Goal: Information Seeking & Learning: Learn about a topic

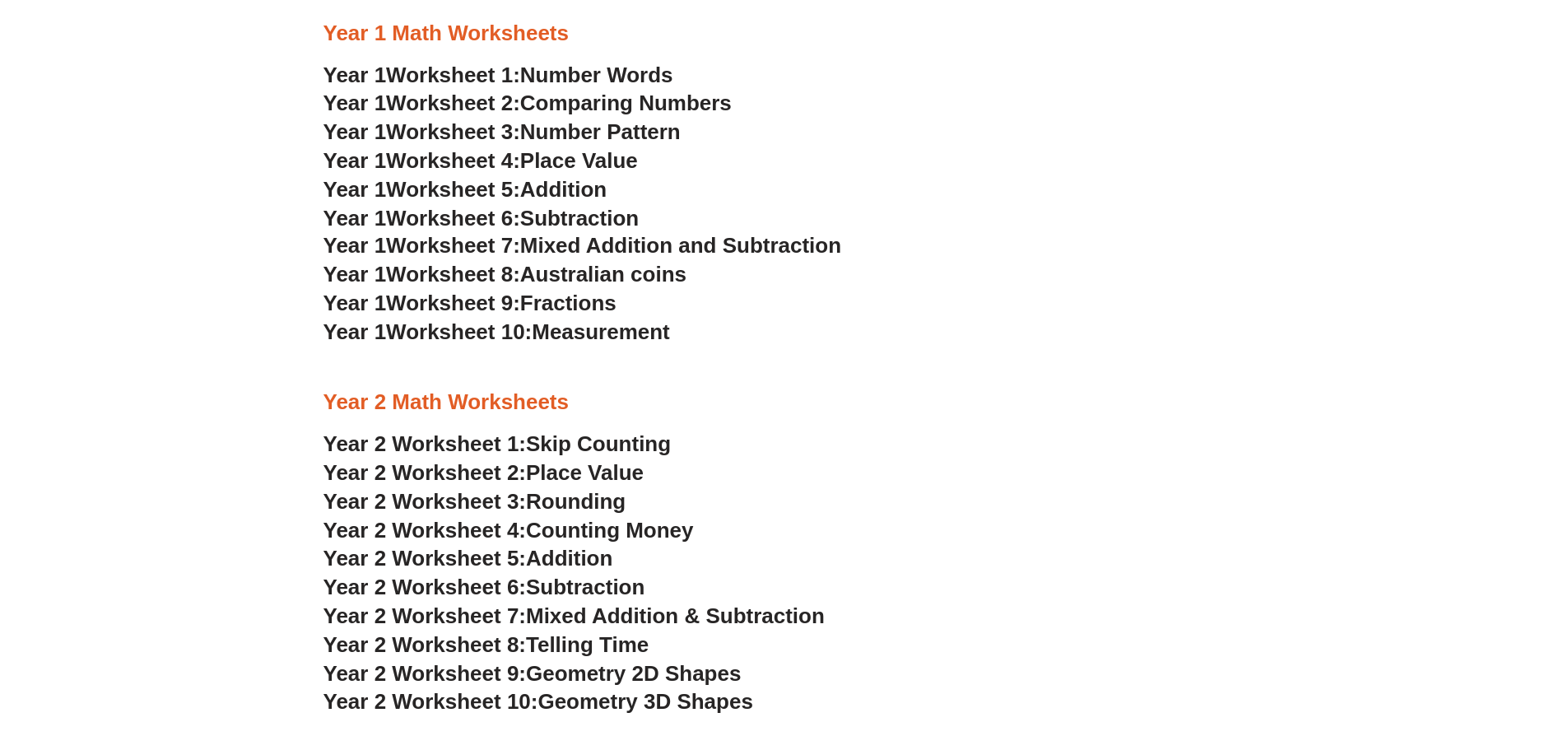
scroll to position [1646, 0]
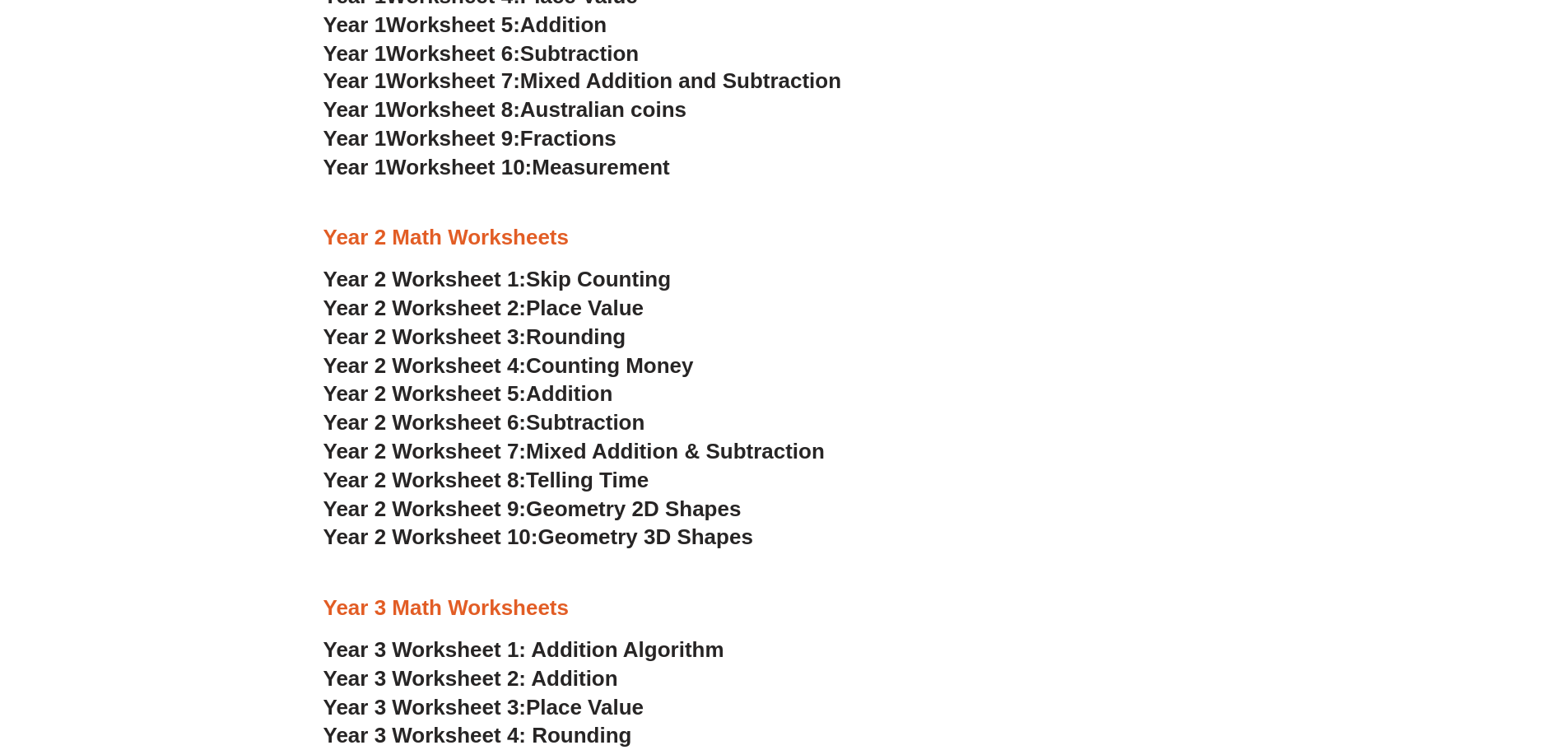
click at [426, 423] on span "Year 2 Worksheet 6:" at bounding box center [424, 422] width 203 height 25
click at [625, 484] on span "Telling Time" at bounding box center [586, 480] width 122 height 25
click at [615, 339] on span "Rounding" at bounding box center [575, 336] width 99 height 25
click at [641, 317] on span "Place Value" at bounding box center [584, 308] width 118 height 25
click at [637, 281] on span "Skip Counting" at bounding box center [598, 280] width 145 height 25
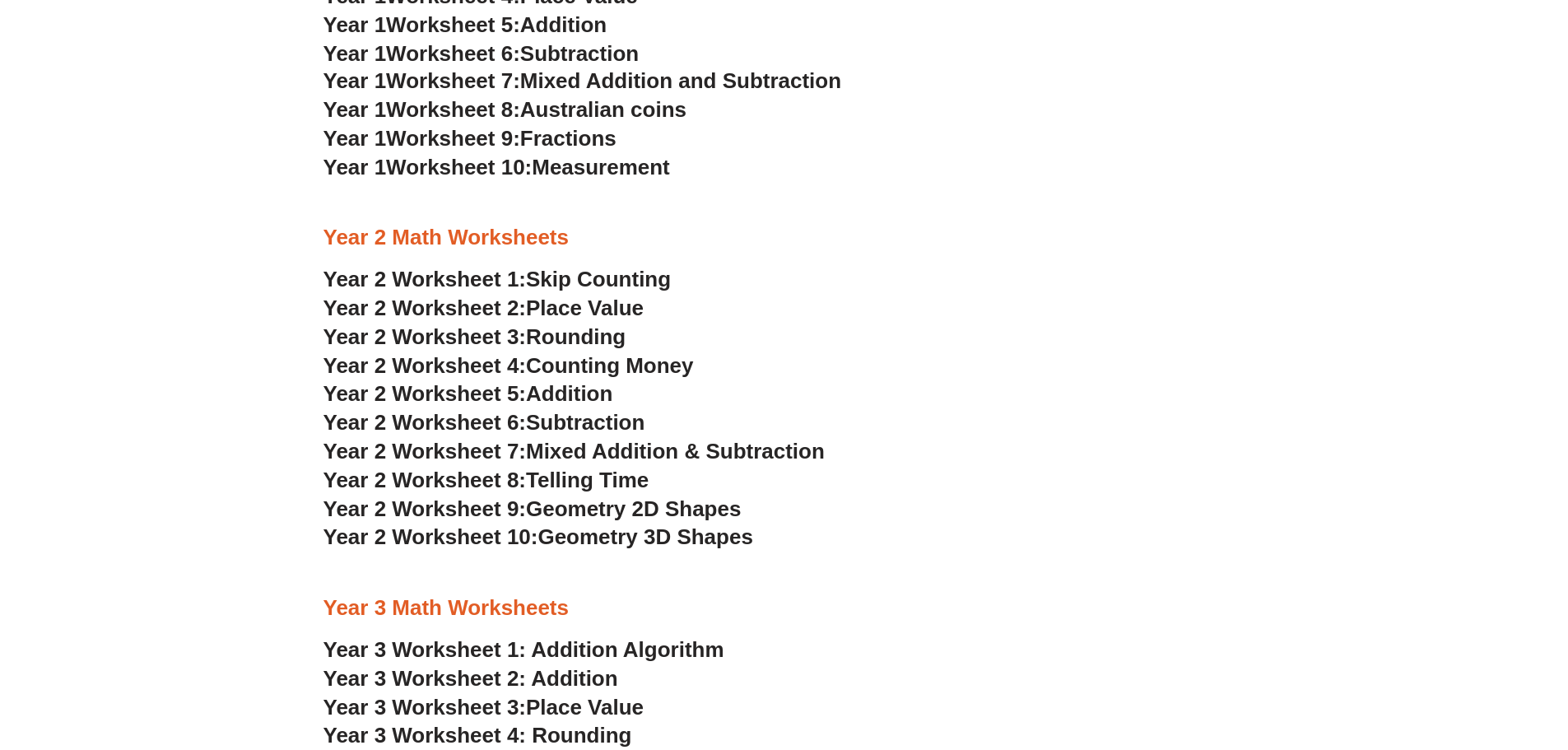
click at [585, 314] on span "Place Value" at bounding box center [584, 308] width 118 height 25
click at [608, 362] on span "Counting Money" at bounding box center [609, 365] width 168 height 25
click at [578, 396] on span "Addition" at bounding box center [569, 393] width 87 height 25
click at [585, 418] on span "Subtraction" at bounding box center [584, 422] width 119 height 25
click at [595, 510] on span "Geometry 2D Shapes" at bounding box center [633, 509] width 215 height 25
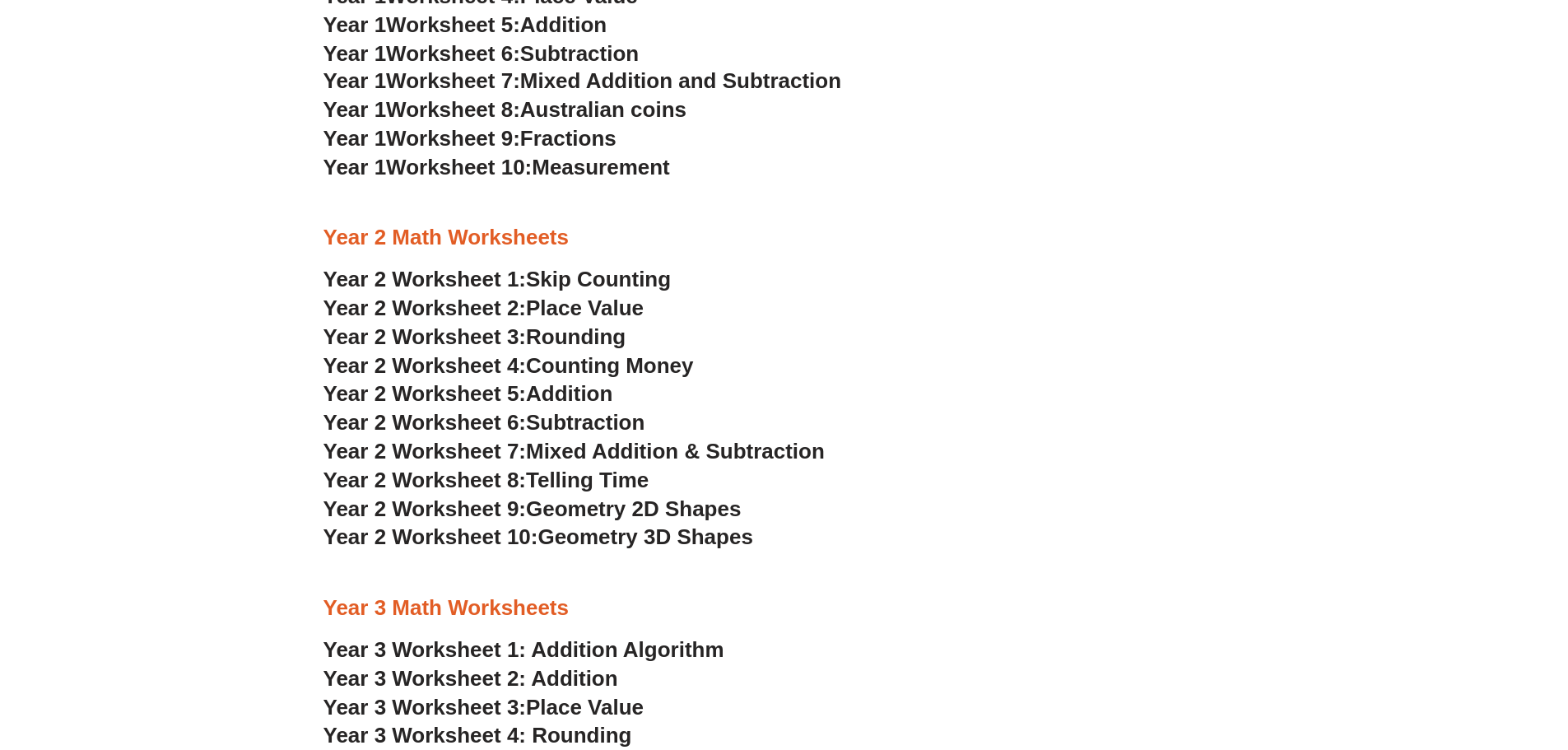
click at [595, 531] on span "Geometry 3D Shapes" at bounding box center [644, 537] width 215 height 25
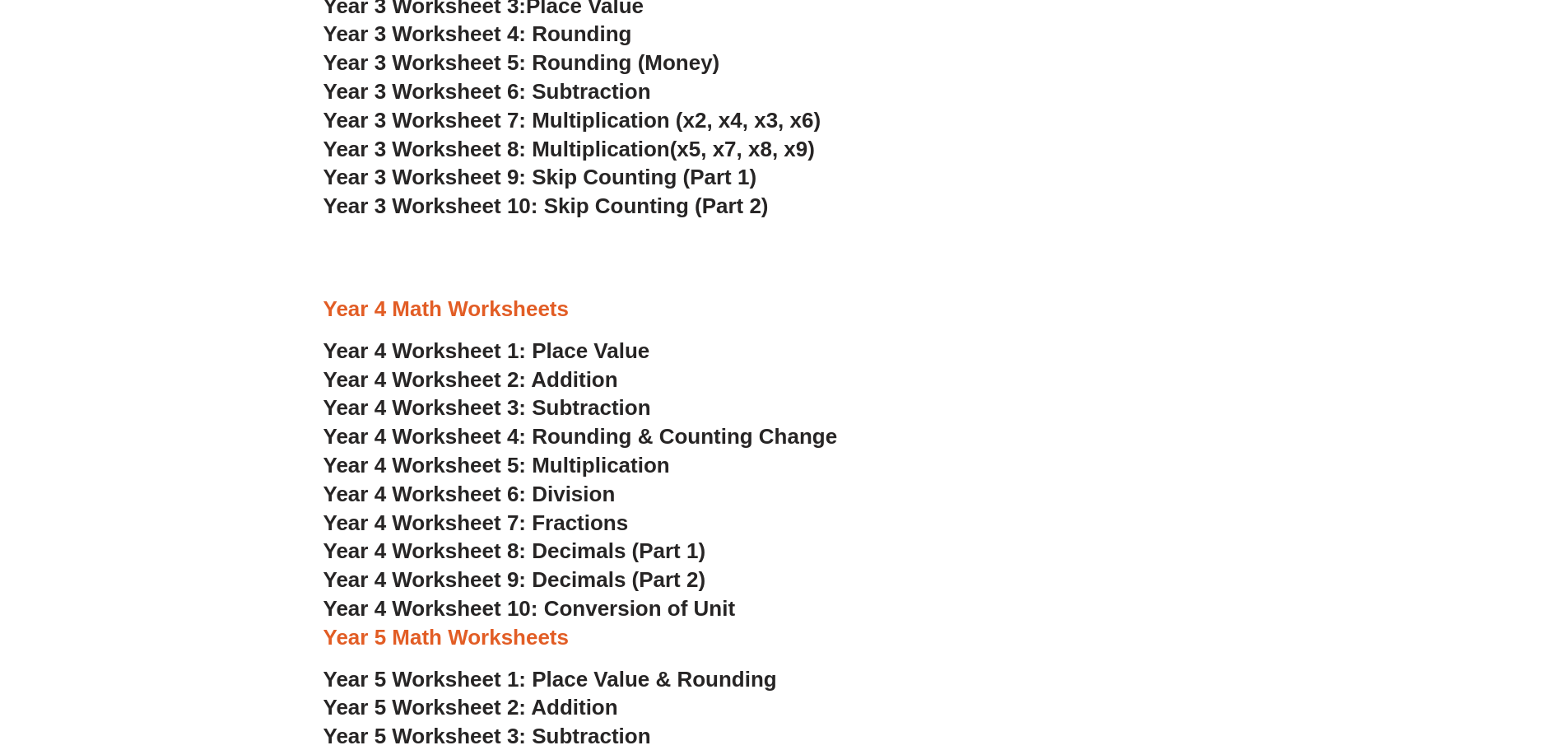
scroll to position [2469, 0]
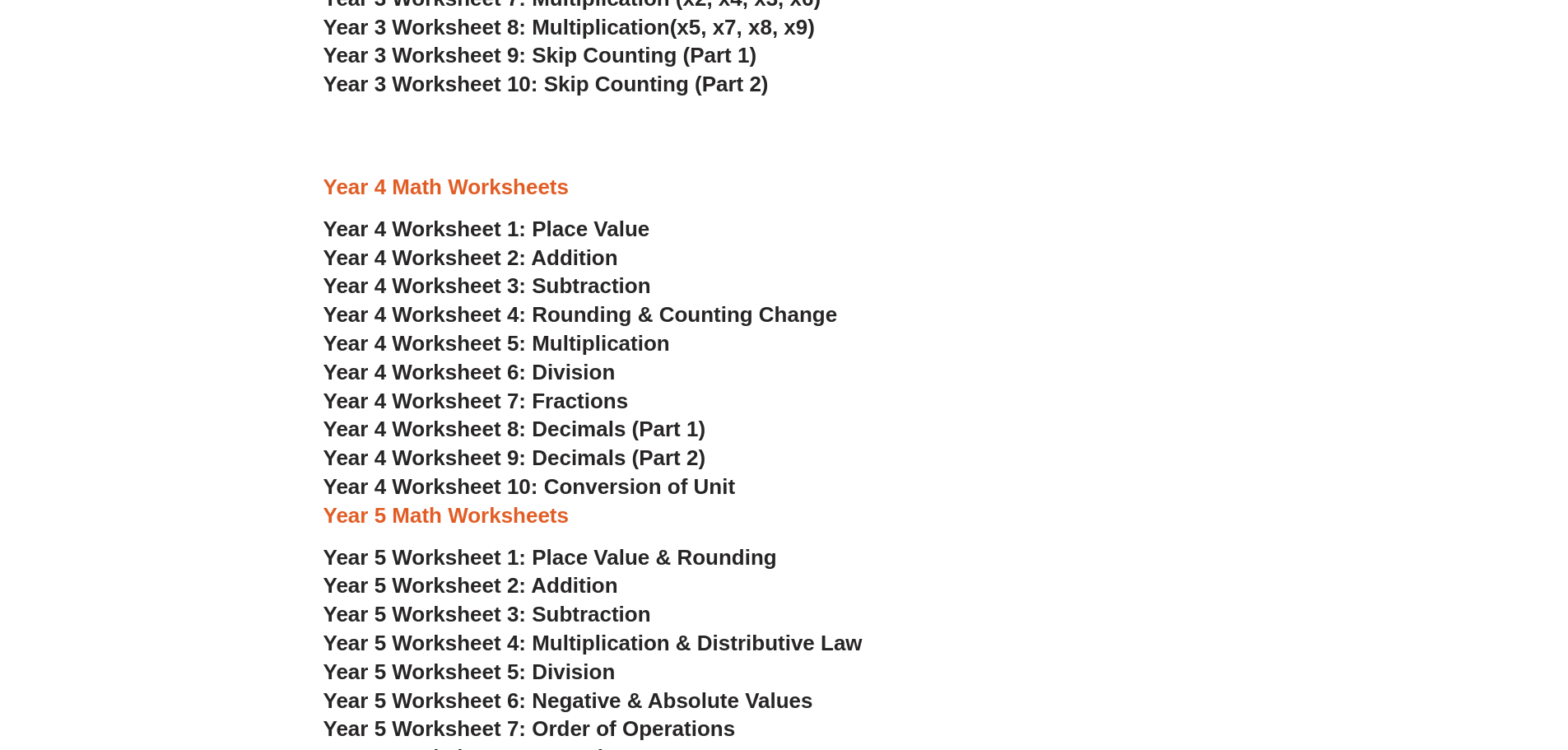
click at [524, 375] on span "Year 4 Worksheet 6: Division" at bounding box center [469, 372] width 292 height 25
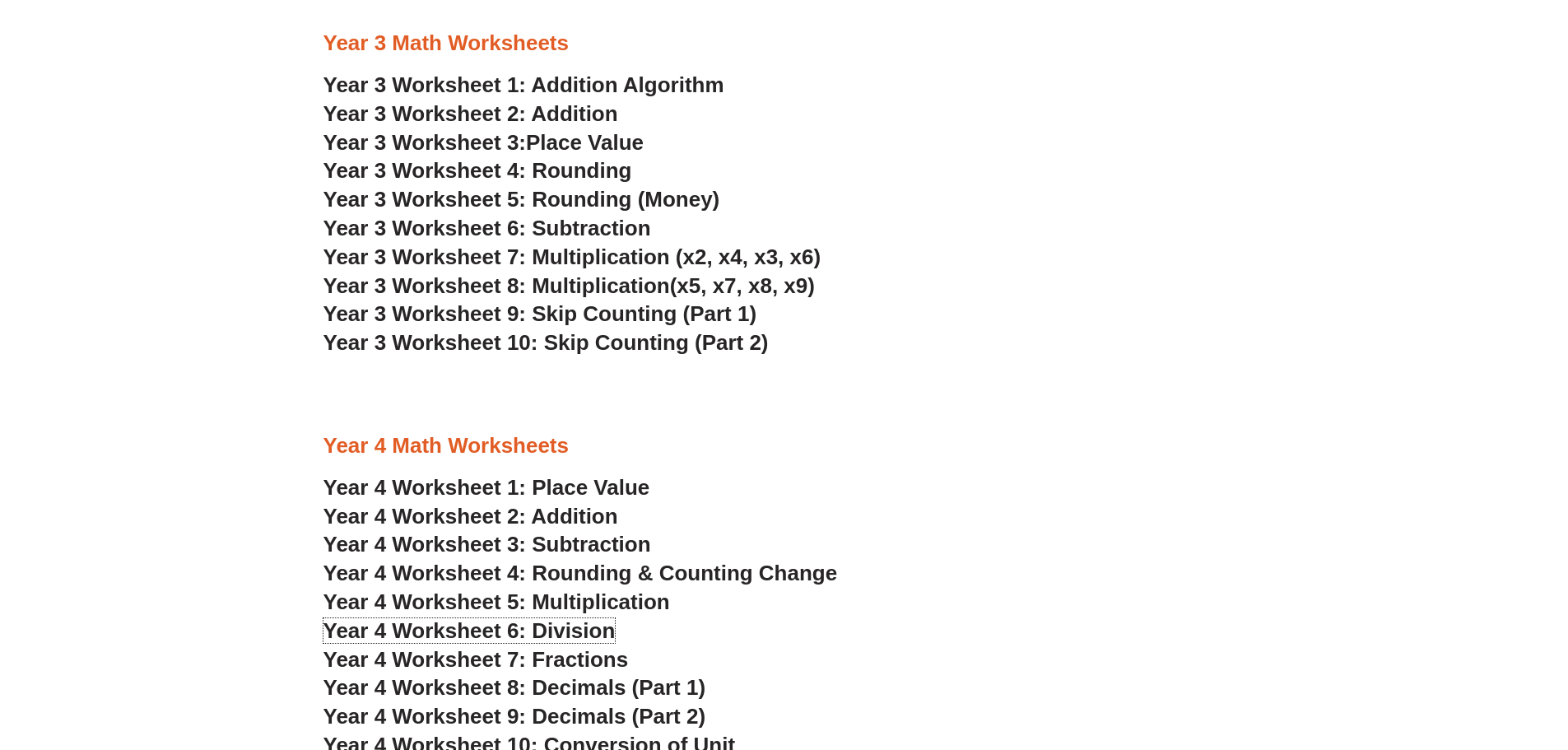
scroll to position [2139, 0]
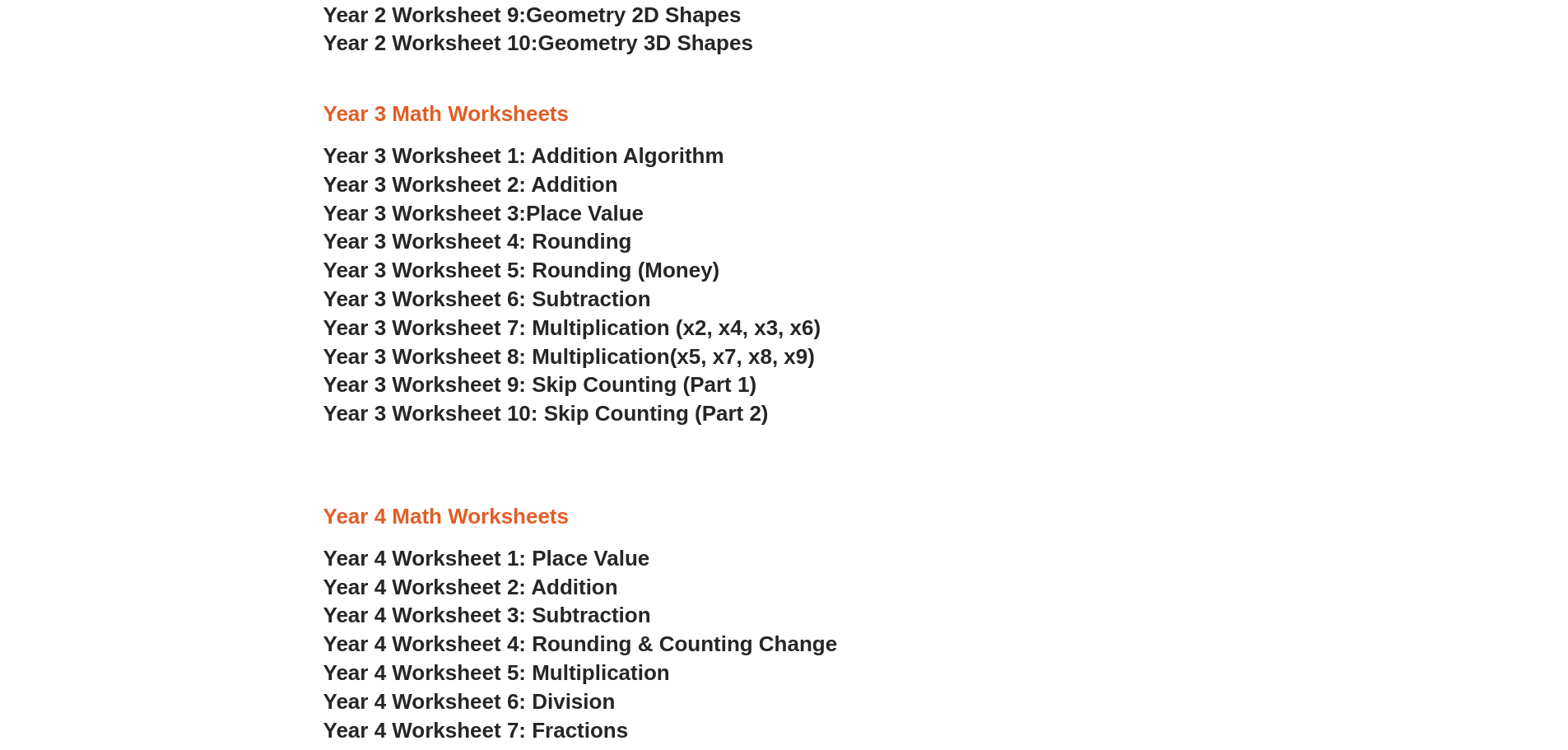
click at [618, 388] on span "Year 3 Worksheet 9: Skip Counting (Part 1)" at bounding box center [540, 385] width 434 height 25
click at [456, 414] on span "Year 3 Worksheet 10: Skip Counting (Part 2)" at bounding box center [546, 414] width 446 height 25
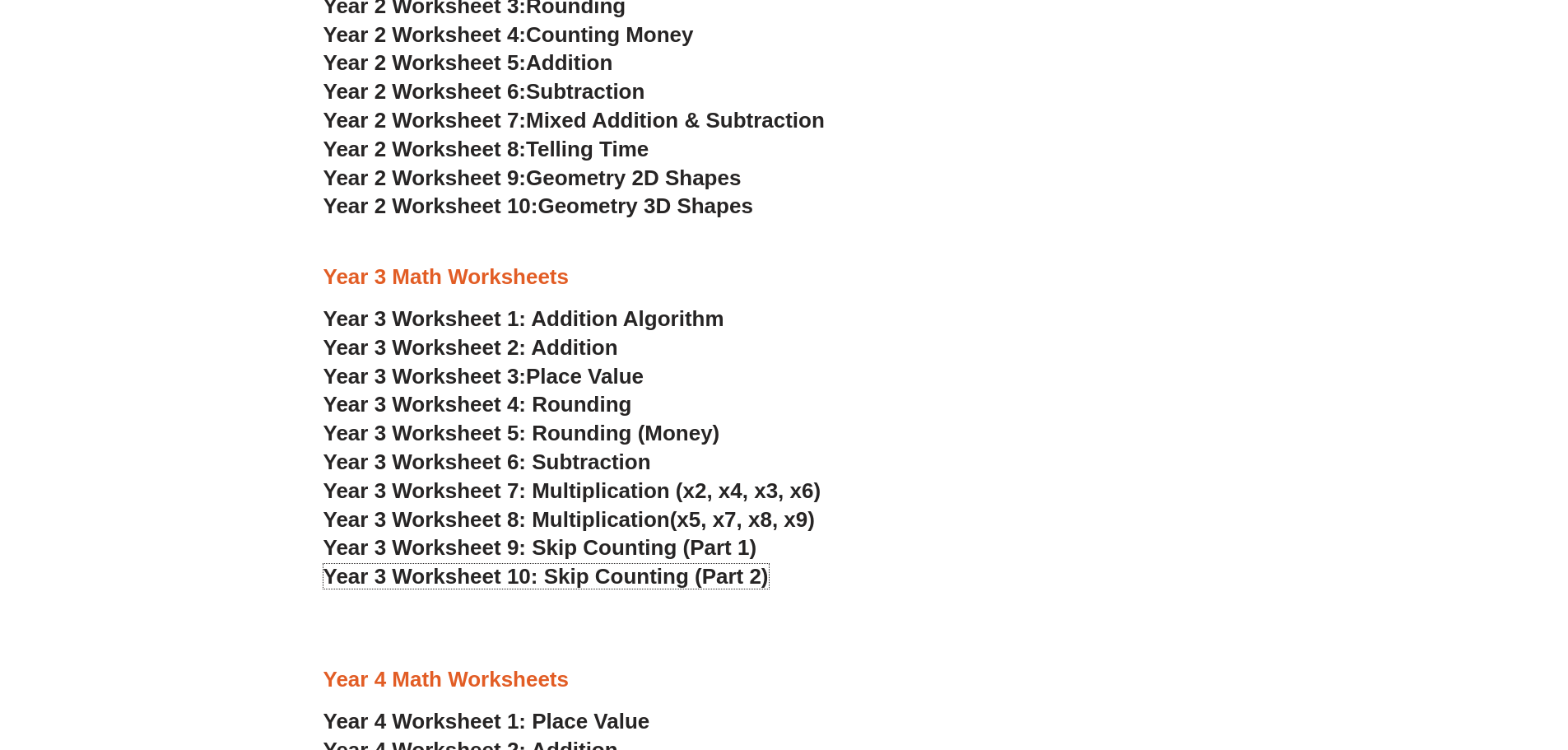
scroll to position [1974, 0]
click at [560, 456] on span "Year 3 Worksheet 6: Subtraction" at bounding box center [487, 464] width 328 height 25
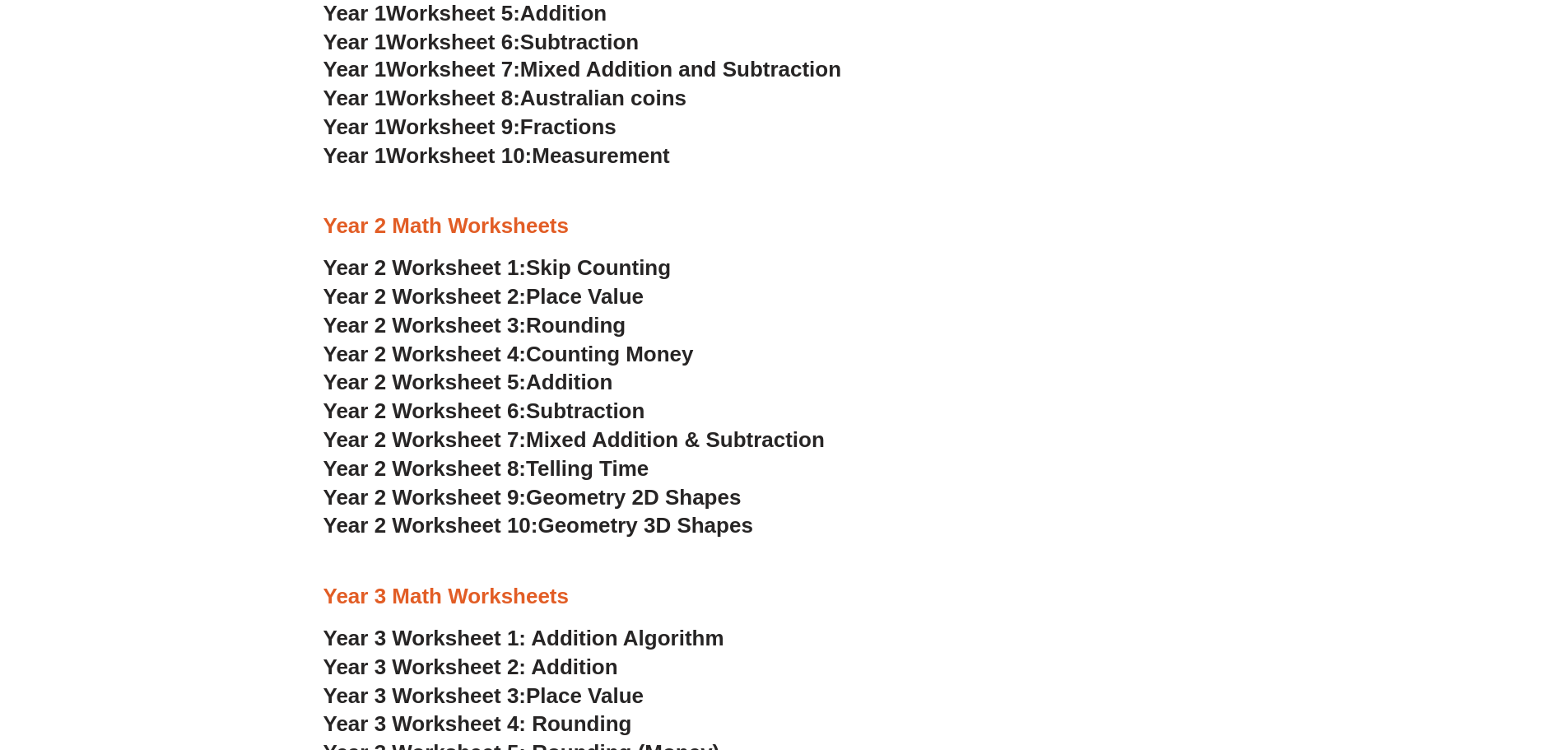
scroll to position [1646, 0]
